Goal: Task Accomplishment & Management: Manage account settings

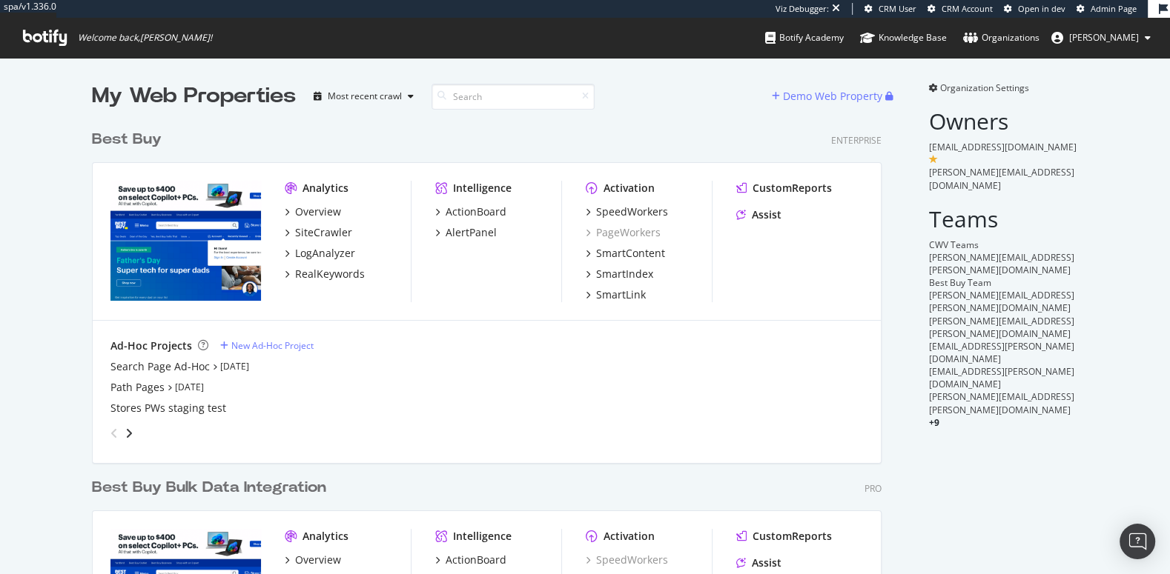
scroll to position [629, 801]
click at [628, 213] on div "SpeedWorkers" at bounding box center [632, 212] width 72 height 15
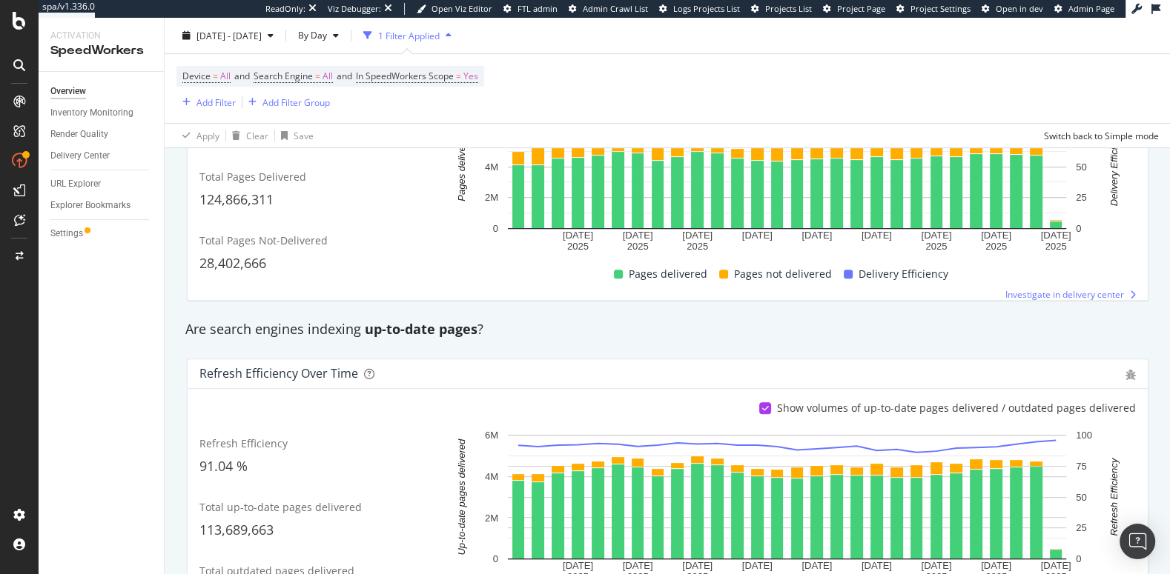
scroll to position [391, 0]
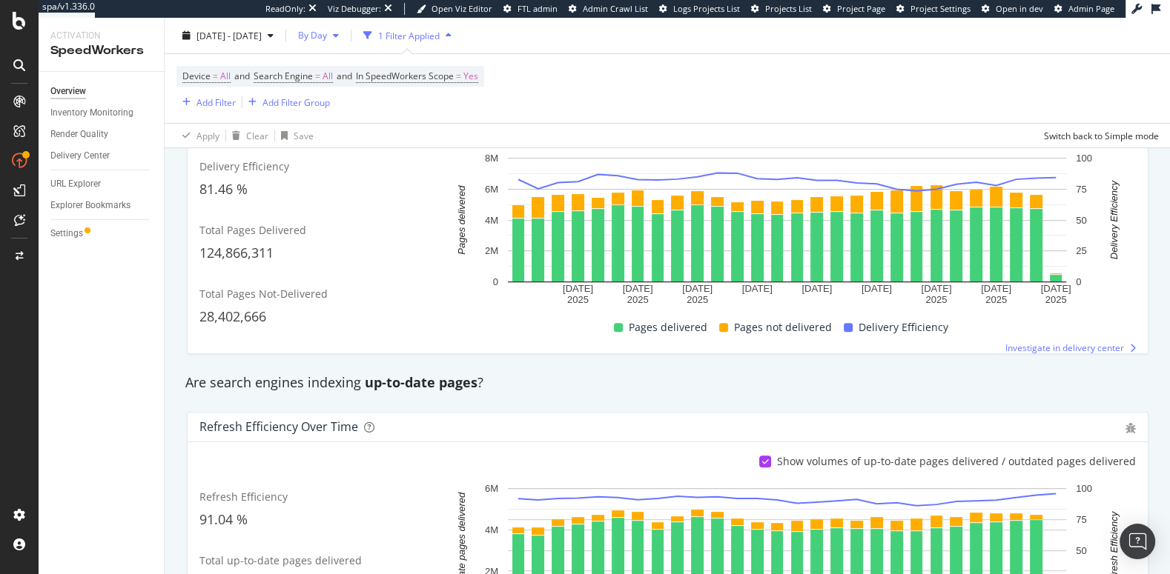
click at [327, 39] on span "By Day" at bounding box center [309, 35] width 35 height 13
click at [348, 62] on span "By Hour" at bounding box center [348, 64] width 39 height 13
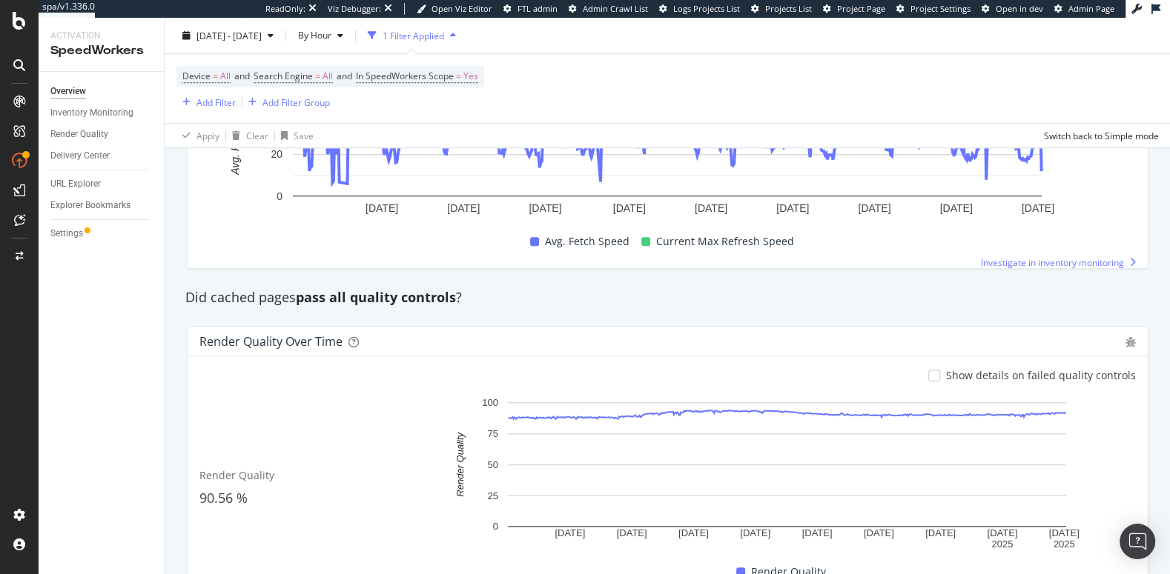
scroll to position [1141, 0]
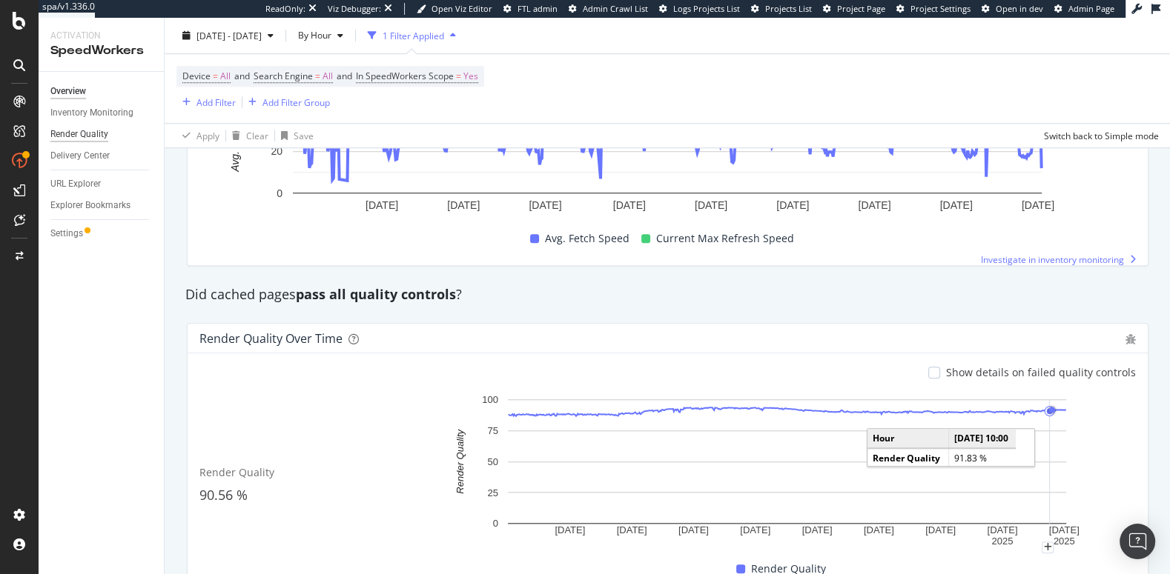
click at [70, 136] on div "Render Quality" at bounding box center [79, 135] width 58 height 16
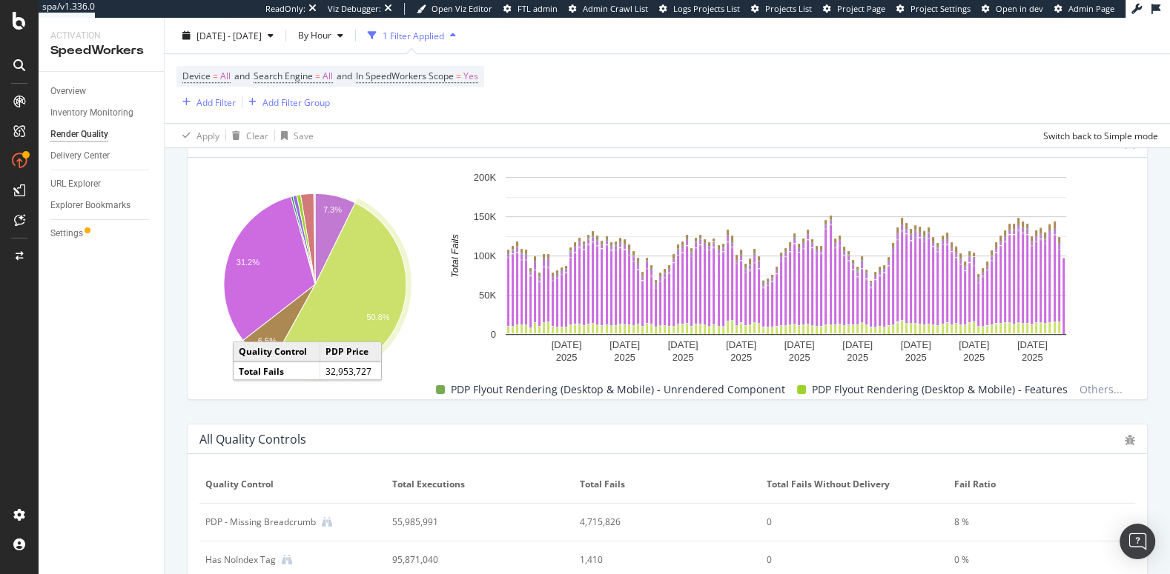
scroll to position [606, 0]
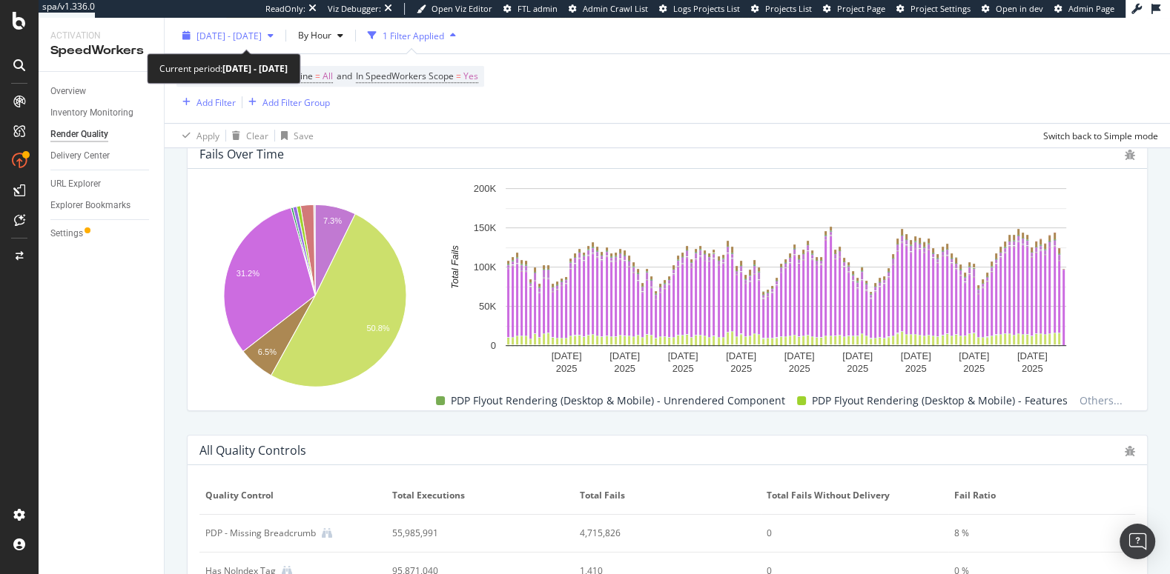
click at [245, 35] on span "[DATE] - [DATE]" at bounding box center [228, 35] width 65 height 13
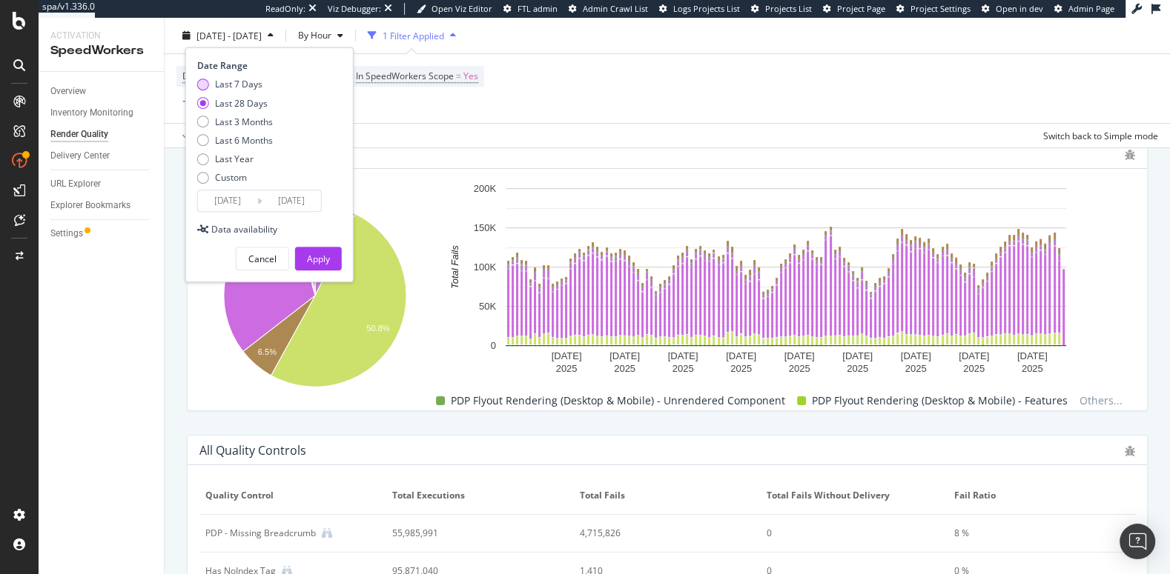
click at [242, 78] on div "Last 7 Days" at bounding box center [238, 84] width 47 height 13
type input "[DATE]"
click at [319, 254] on div "Apply" at bounding box center [318, 259] width 23 height 13
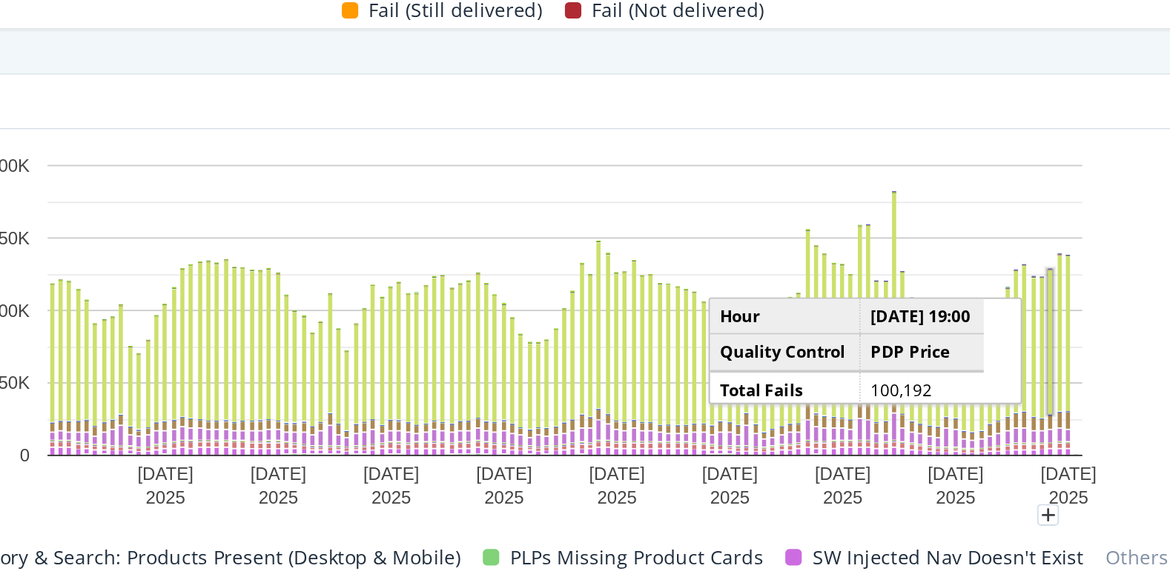
scroll to position [569, 0]
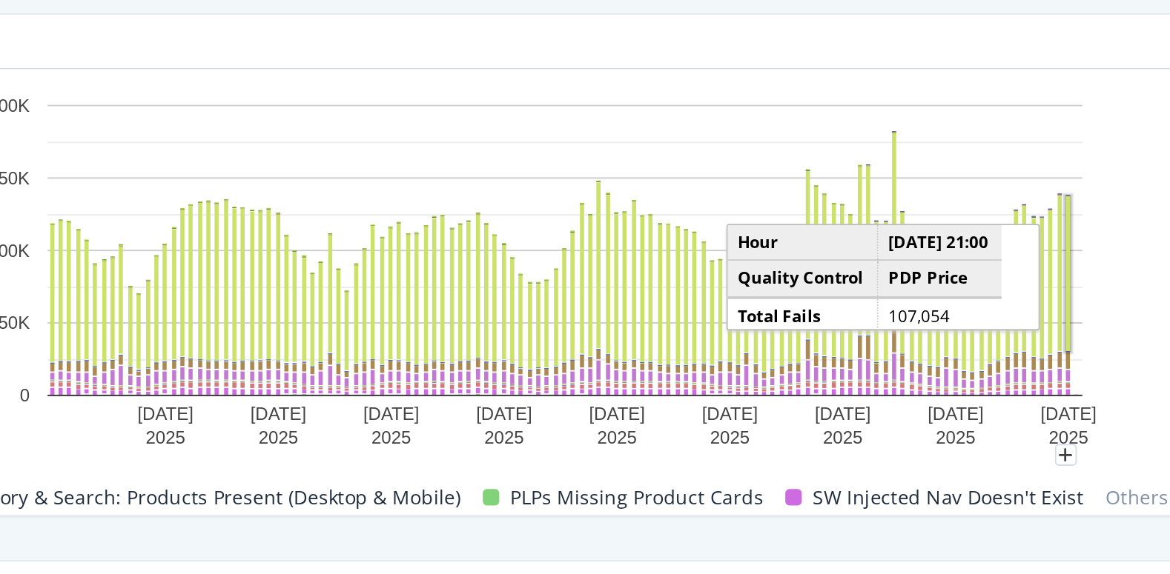
click at [1058, 337] on rect "A chart." at bounding box center [1058, 318] width 2 height 84
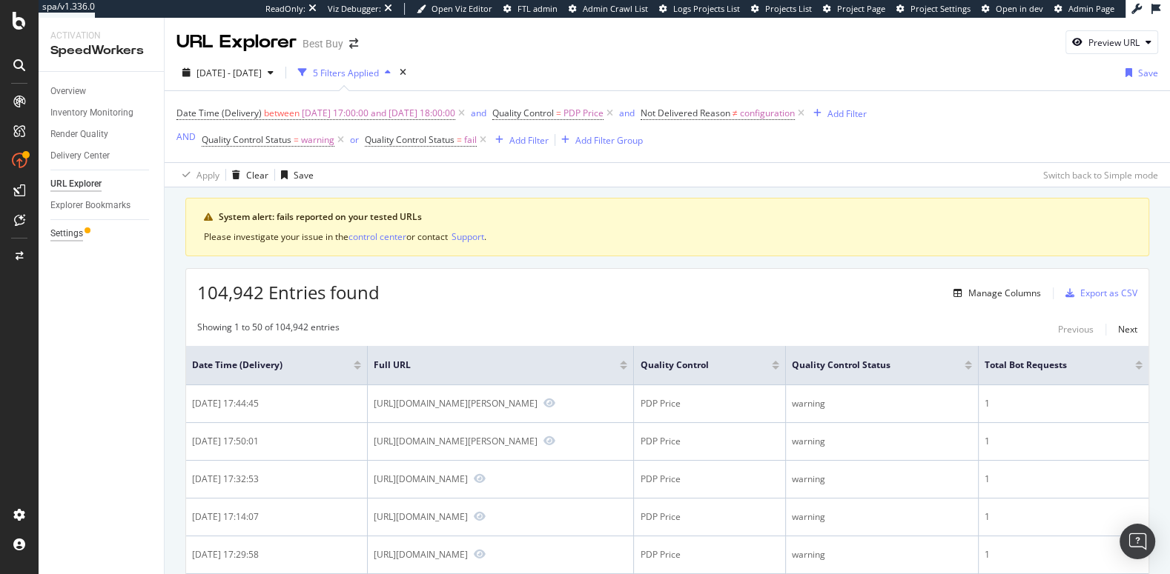
click at [62, 235] on div "Settings" at bounding box center [66, 234] width 33 height 16
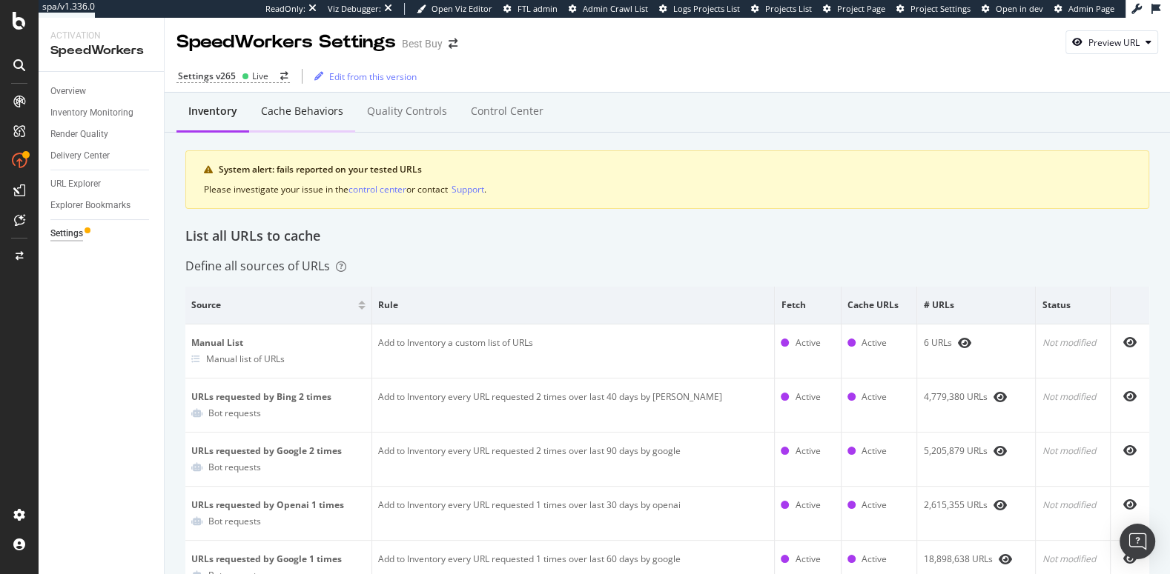
click at [314, 116] on div "Cache behaviors" at bounding box center [302, 111] width 82 height 15
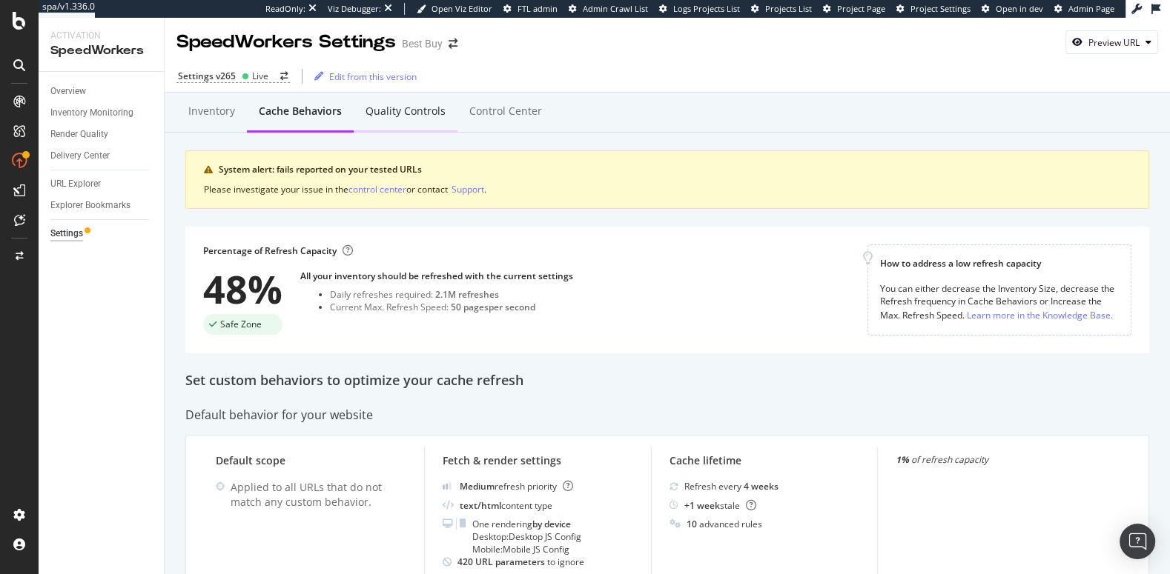
click at [396, 100] on div "Quality Controls" at bounding box center [406, 112] width 104 height 41
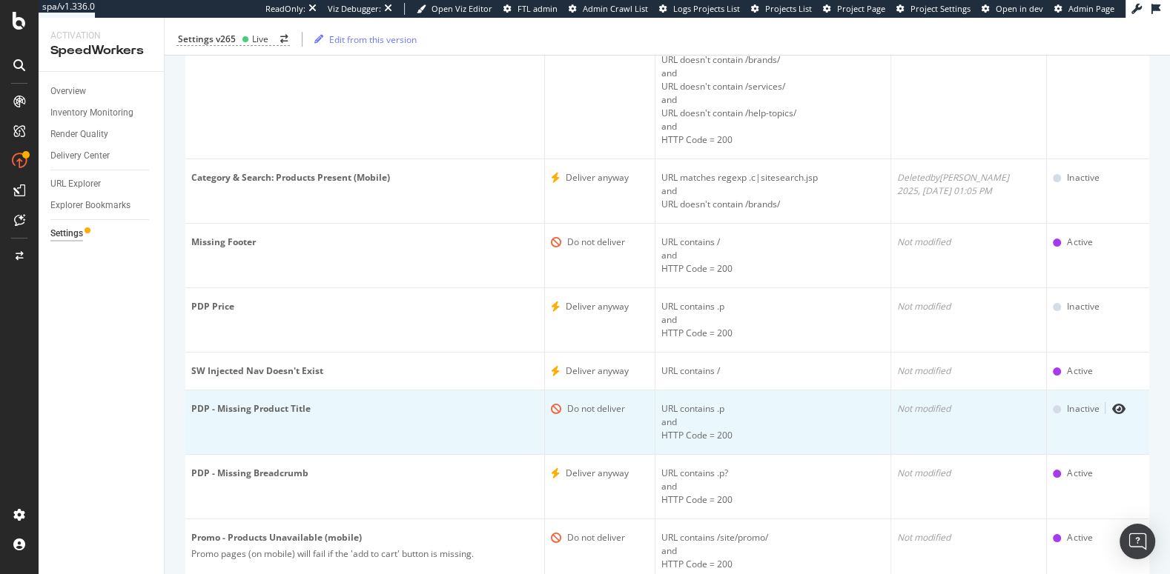
scroll to position [284, 0]
